Goal: Transaction & Acquisition: Purchase product/service

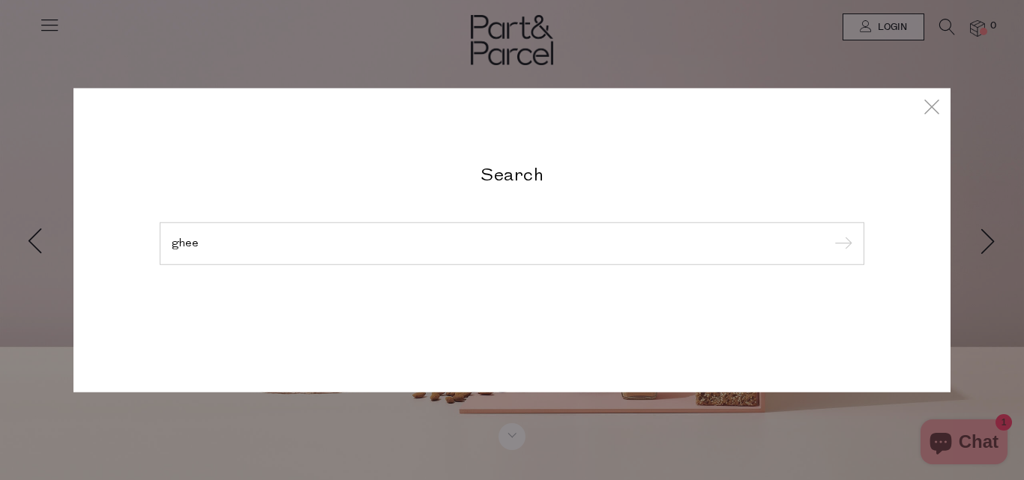
type input "ghee"
click at [829, 233] on input "submit" at bounding box center [840, 244] width 22 height 22
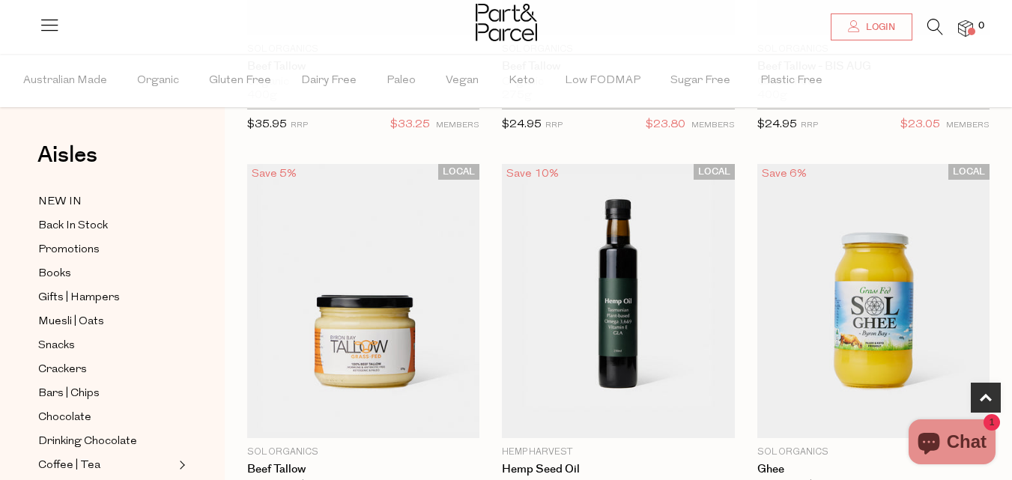
scroll to position [849, 0]
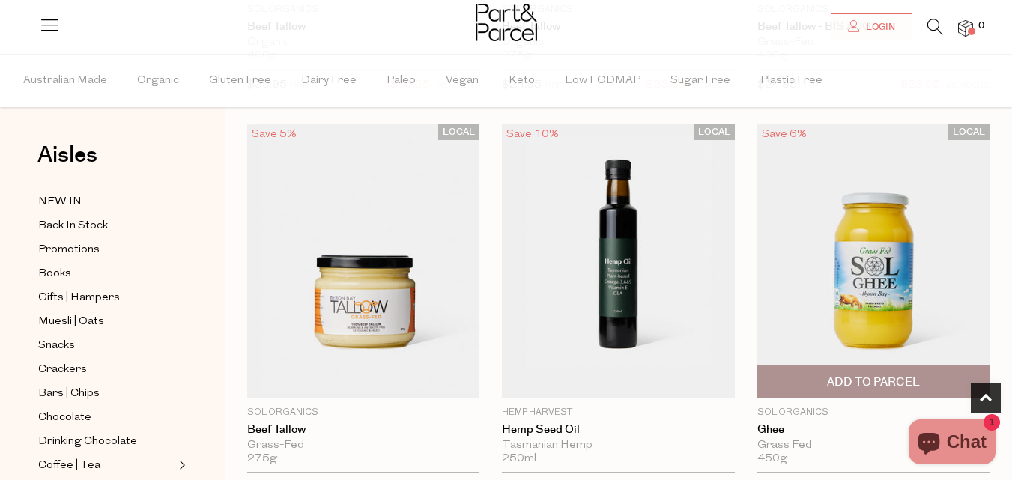
click at [890, 253] on img at bounding box center [874, 261] width 232 height 274
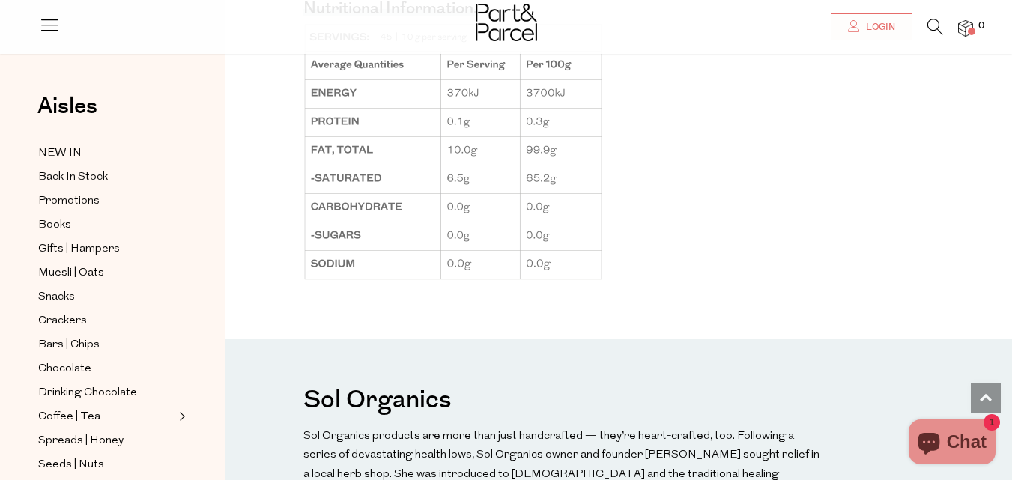
scroll to position [1260, 0]
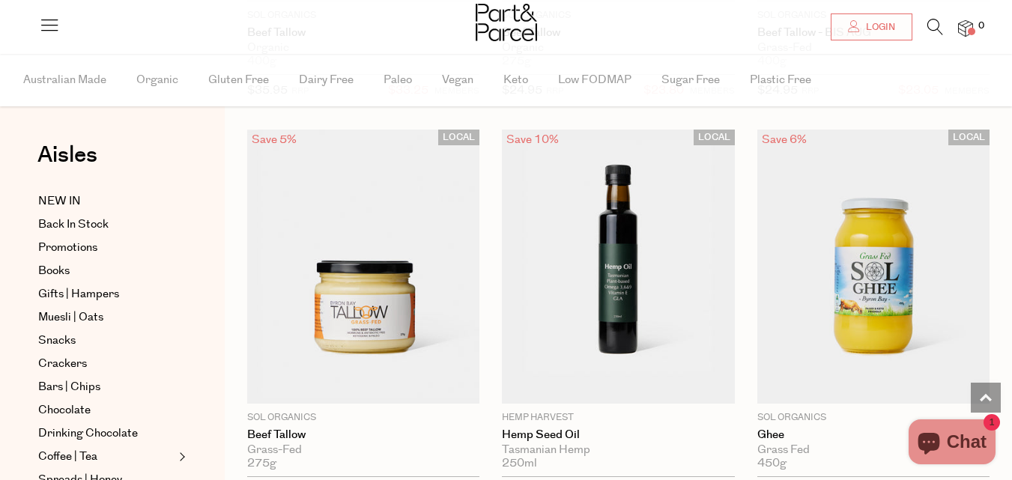
scroll to position [1015, 0]
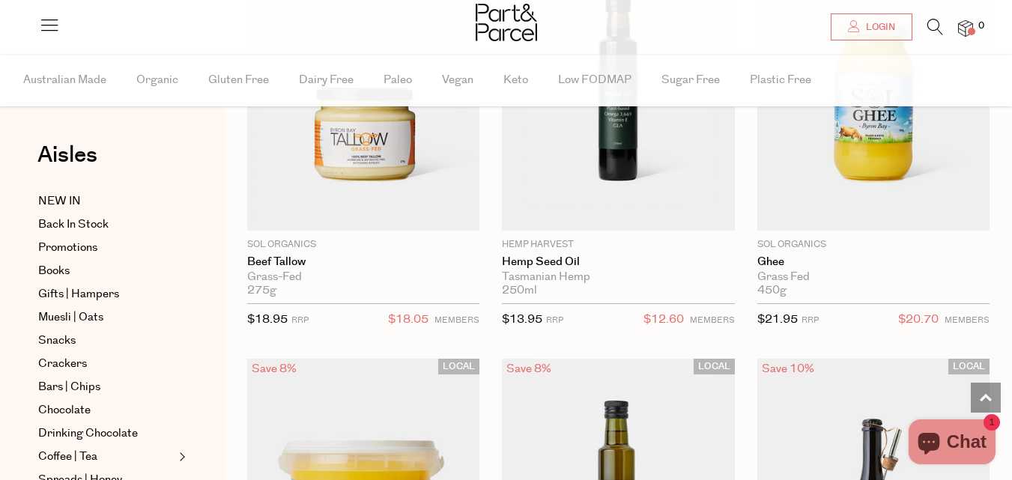
click at [1012, 475] on html "Ready to stock up? Close No items in your parcel. Loading Join to Save on this …" at bounding box center [506, 192] width 1012 height 2415
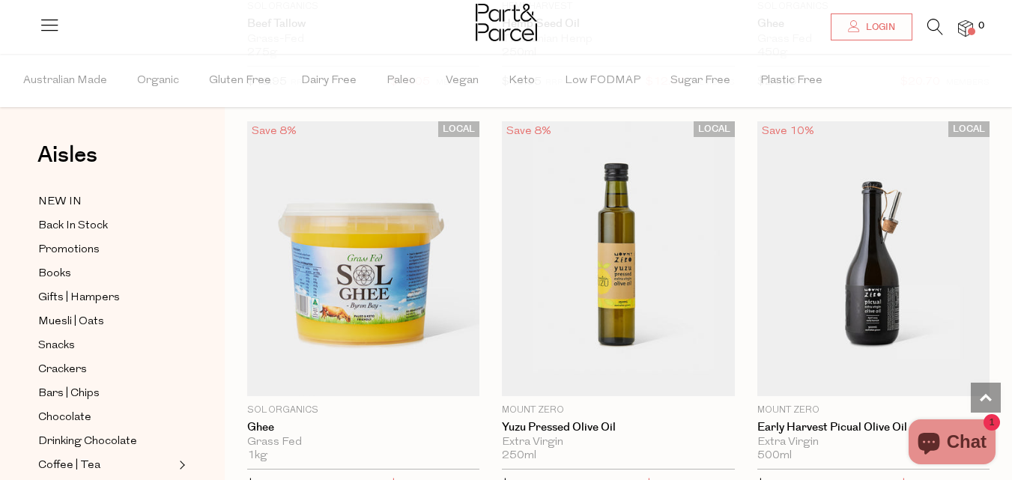
scroll to position [1315, 0]
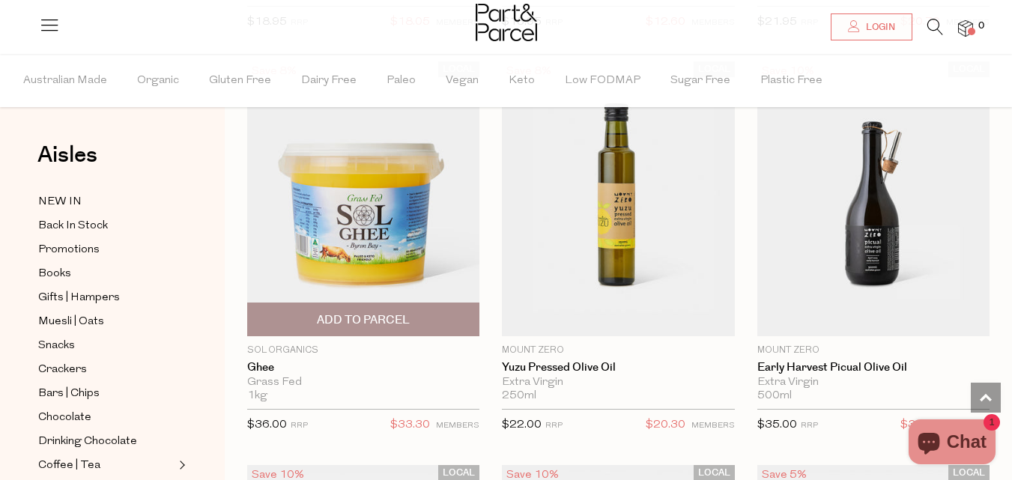
click at [386, 226] on img at bounding box center [363, 198] width 232 height 274
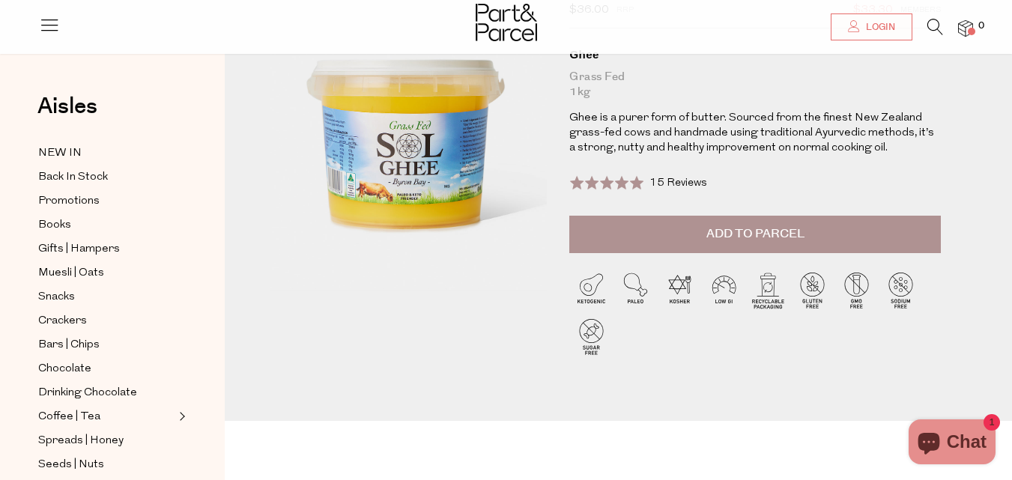
click at [758, 229] on span "Add to Parcel" at bounding box center [756, 234] width 98 height 17
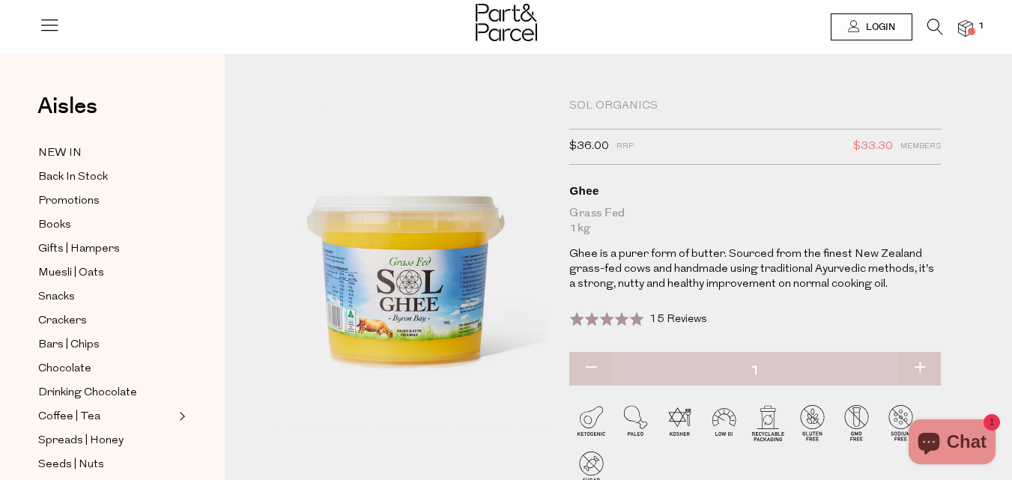
click at [931, 19] on icon at bounding box center [936, 27] width 16 height 16
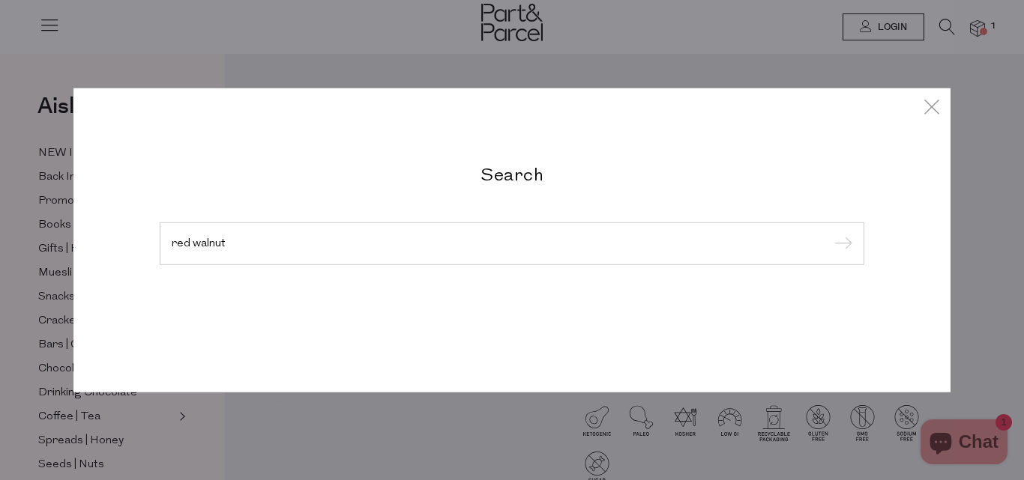
type input "red walnut"
click at [829, 233] on input "submit" at bounding box center [840, 244] width 22 height 22
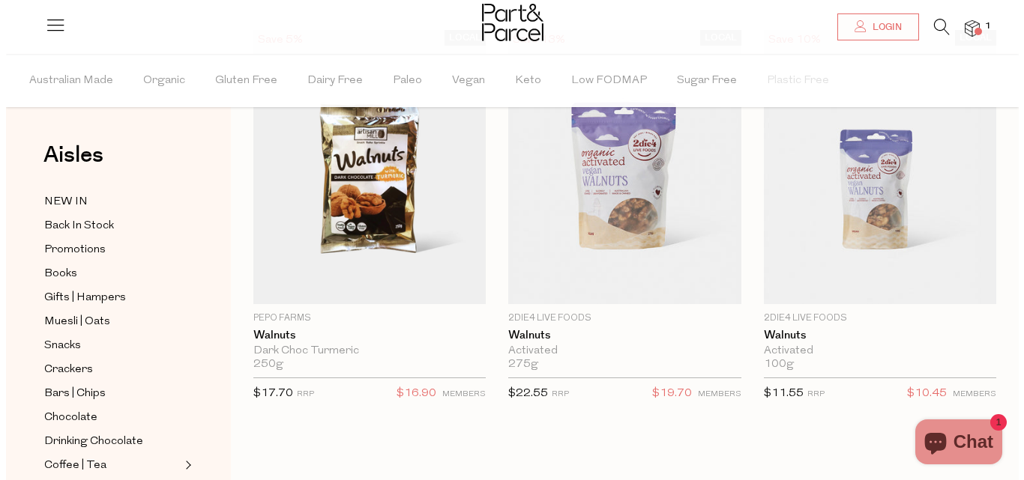
scroll to position [128, 0]
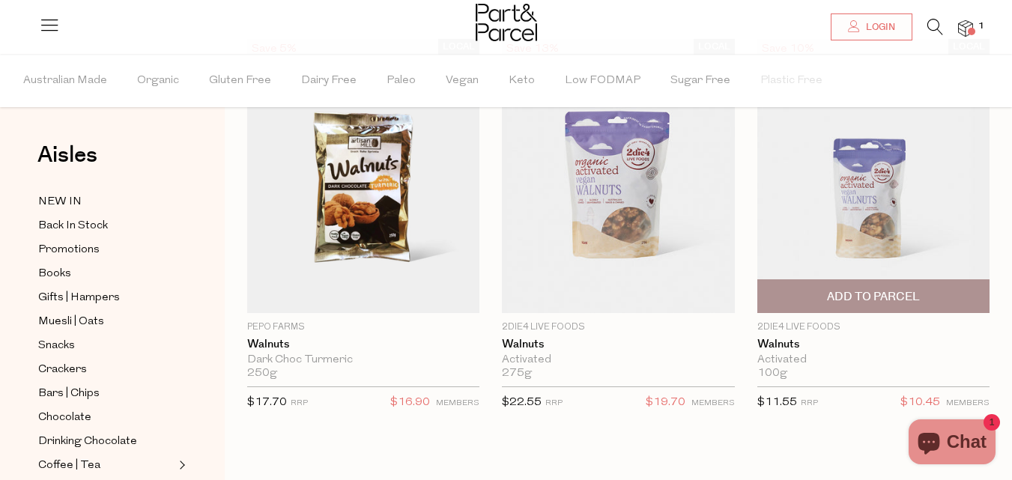
click at [869, 300] on span "Add To Parcel" at bounding box center [873, 297] width 93 height 16
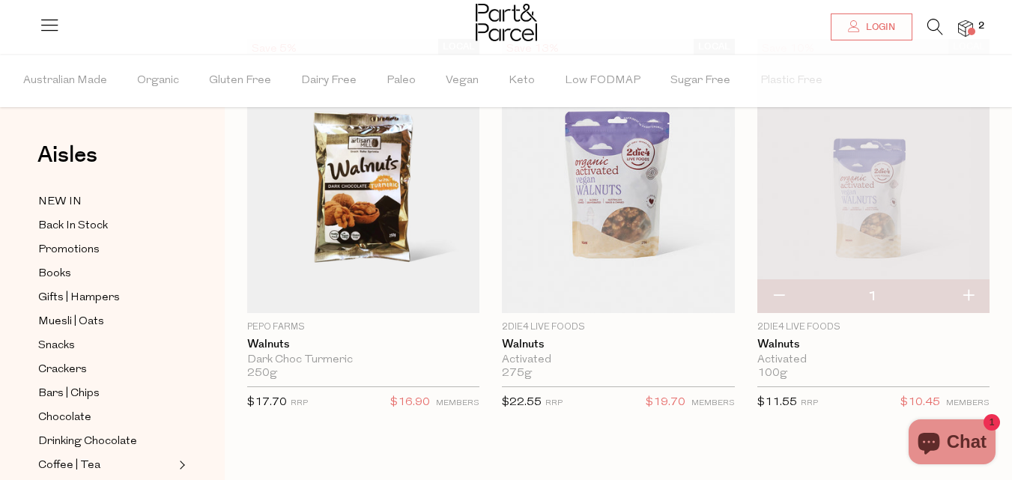
click at [970, 32] on span at bounding box center [971, 31] width 7 height 7
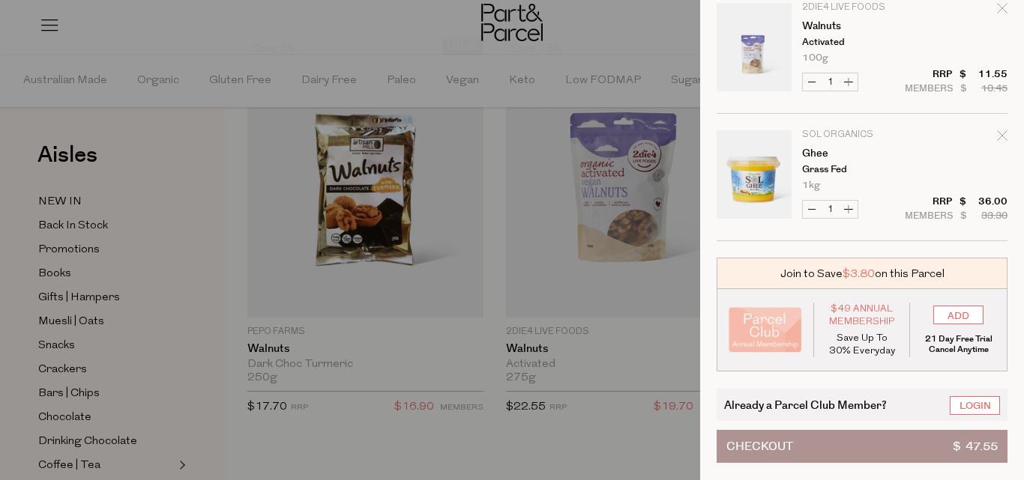
scroll to position [62, 0]
click at [874, 432] on button "Checkout $ 47.55" at bounding box center [861, 446] width 291 height 33
